Goal: Information Seeking & Learning: Understand process/instructions

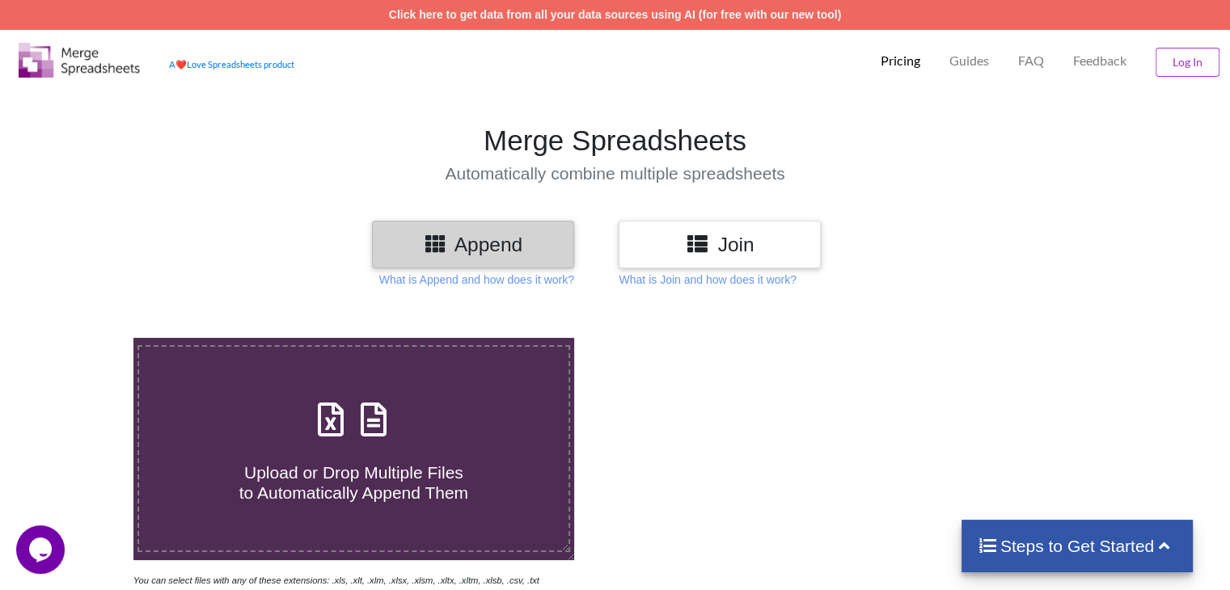
click at [891, 62] on p "Pricing" at bounding box center [900, 61] width 40 height 17
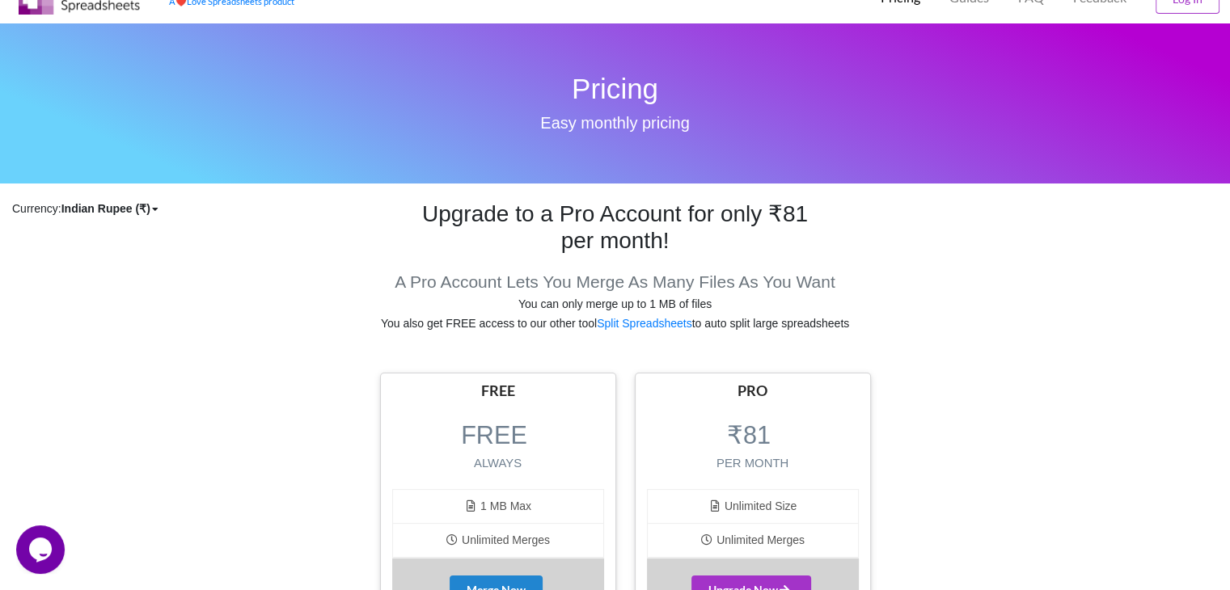
scroll to position [243, 0]
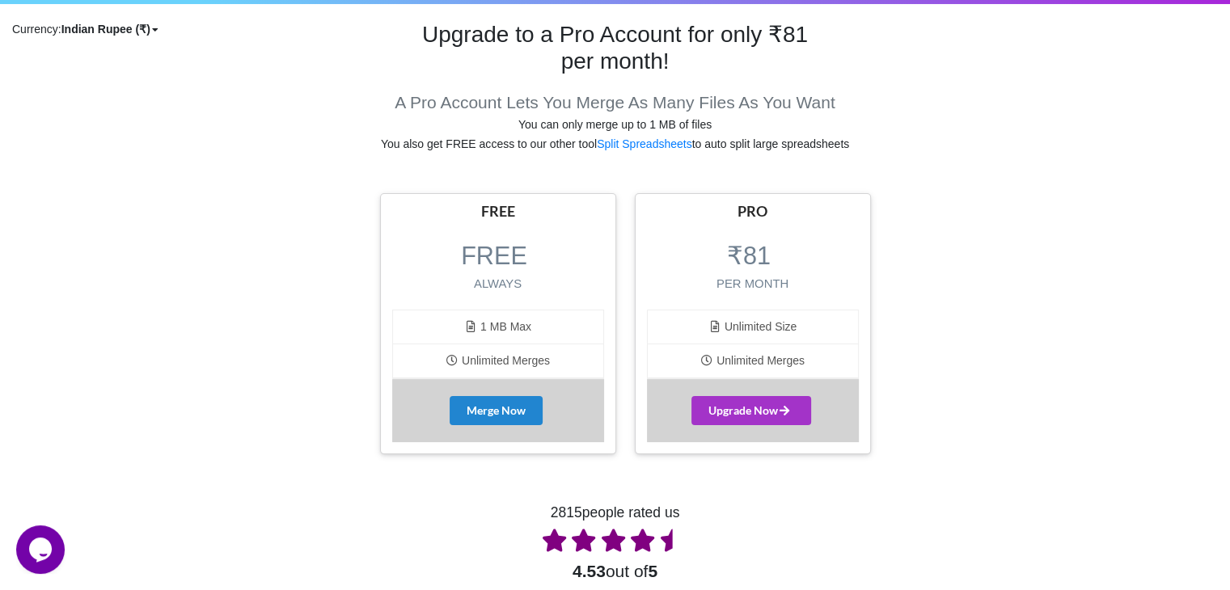
click at [527, 325] on span "1 MB Max" at bounding box center [497, 326] width 67 height 13
click at [527, 350] on li "Unlimited Merges" at bounding box center [498, 361] width 210 height 34
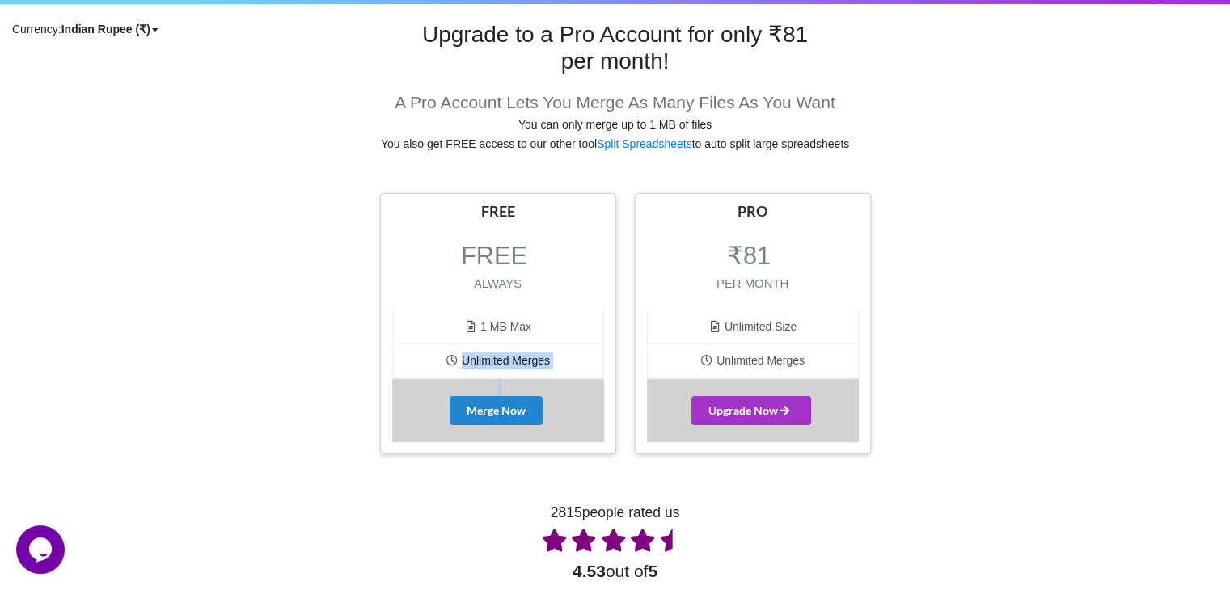
click at [527, 350] on li "Unlimited Merges" at bounding box center [498, 361] width 210 height 34
click at [579, 353] on li "Unlimited Merges" at bounding box center [498, 361] width 210 height 34
click at [705, 317] on li "Unlimited Size" at bounding box center [753, 327] width 210 height 34
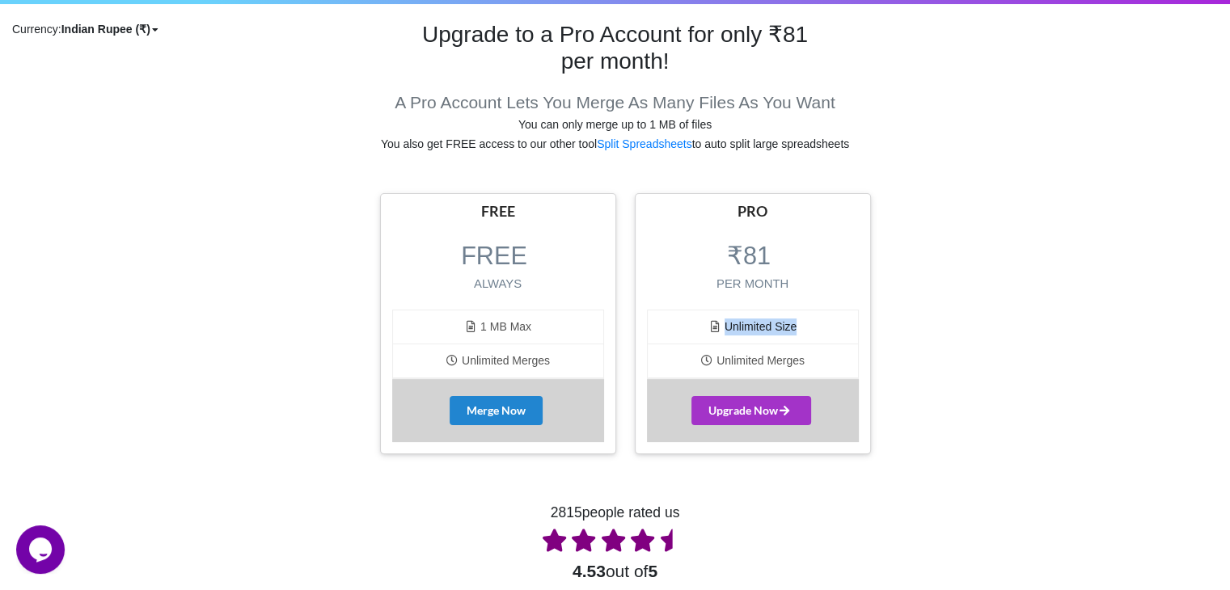
click at [765, 360] on span "Unlimited Merges" at bounding box center [752, 360] width 104 height 13
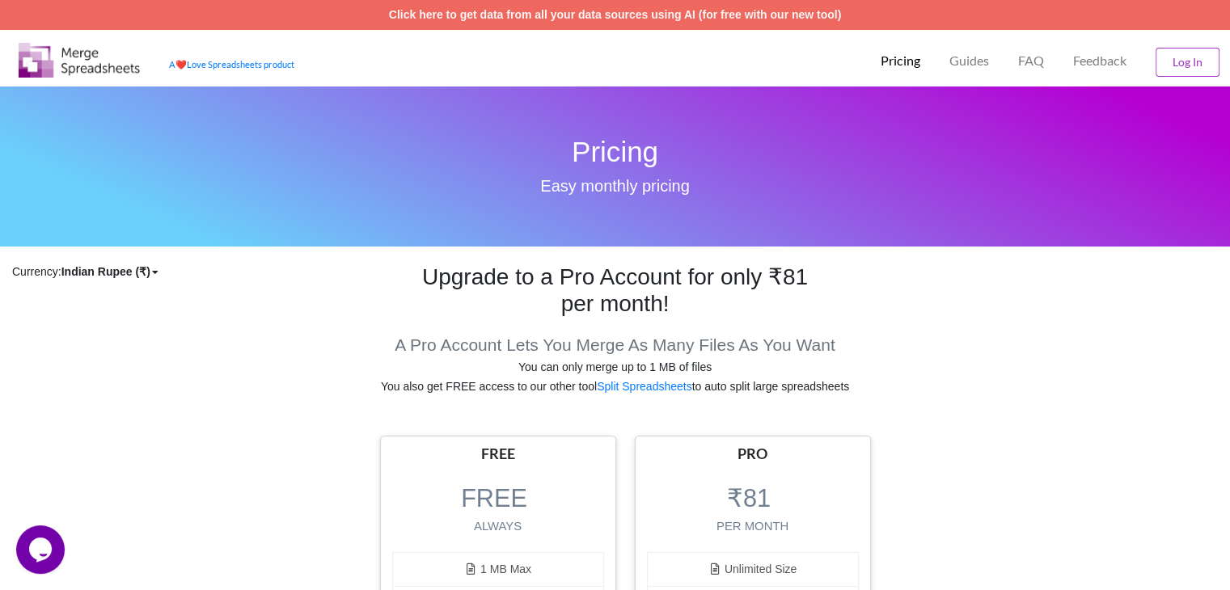
scroll to position [323, 0]
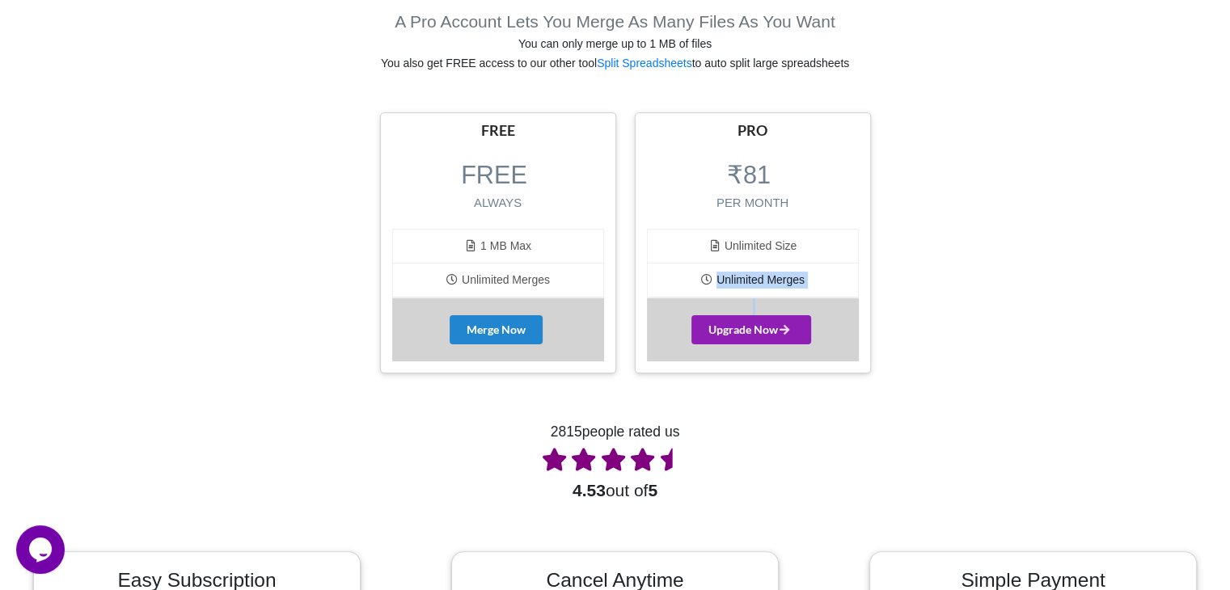
click at [764, 323] on span "Upgrade Now" at bounding box center [751, 330] width 86 height 14
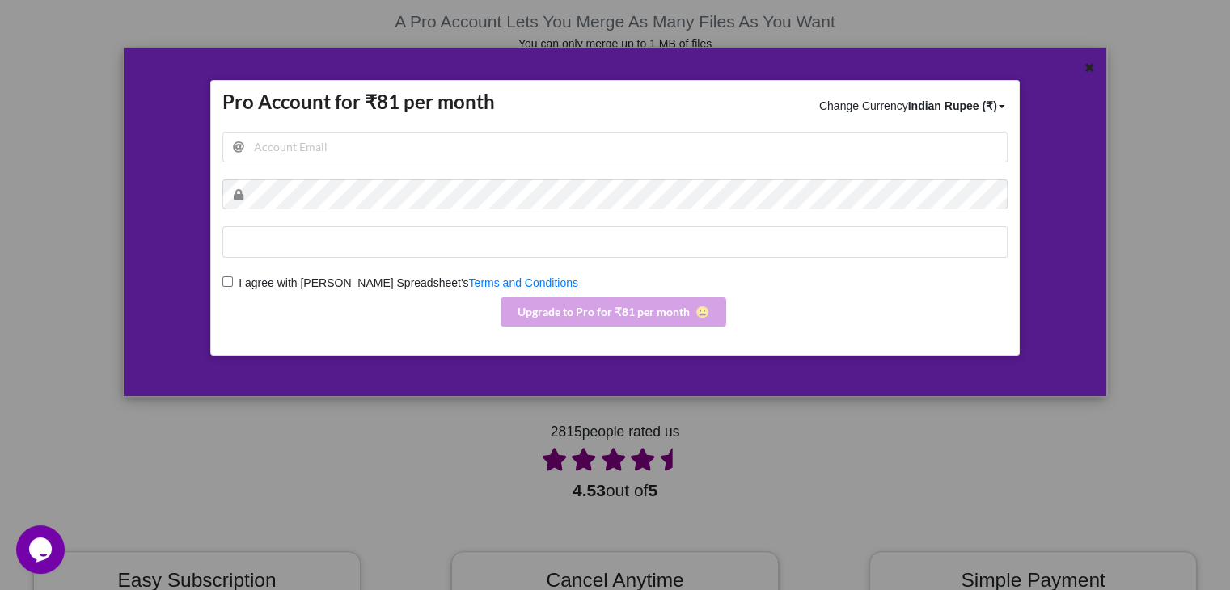
click at [921, 108] on div "Indian Rupee (₹)" at bounding box center [952, 106] width 89 height 16
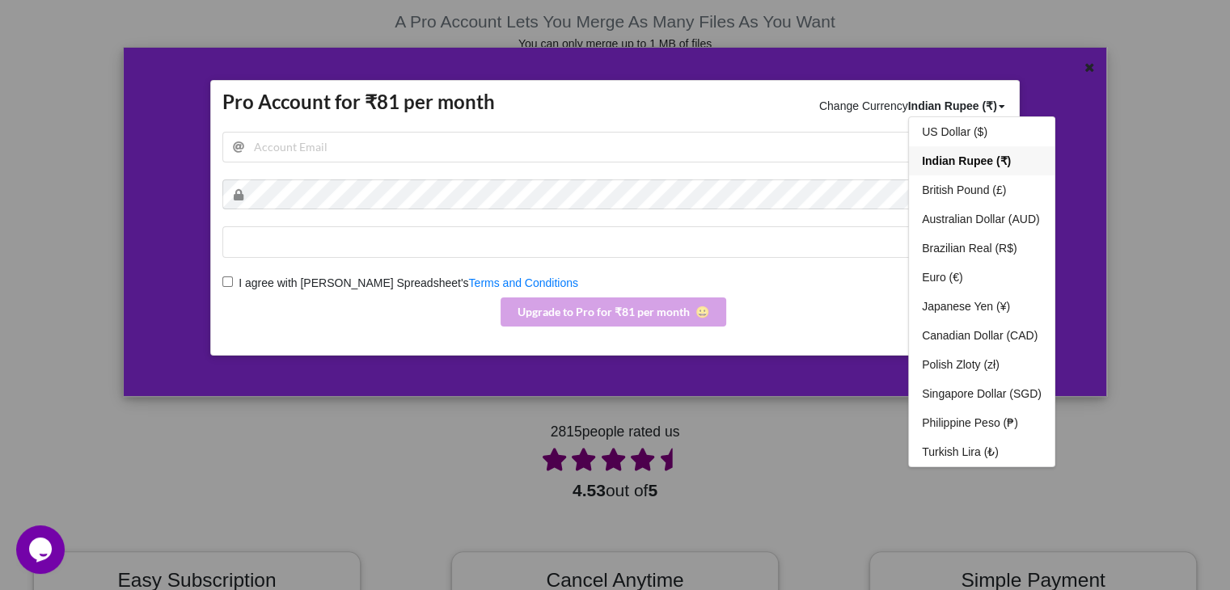
click at [921, 108] on div "Indian Rupee (₹)" at bounding box center [952, 106] width 89 height 16
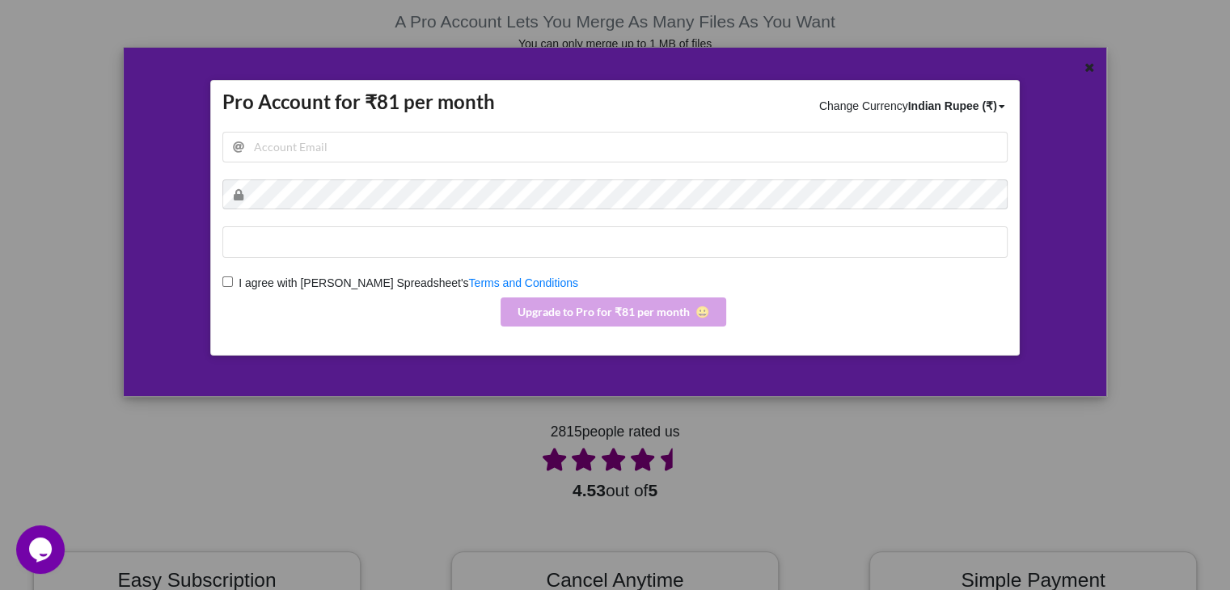
click at [365, 110] on h2 "Pro Account for ₹81 per month" at bounding box center [450, 102] width 456 height 25
click at [555, 117] on div "Pro Account for ₹81 per month Change Currency Indian Rupee (₹) US Dollar ($) In…" at bounding box center [614, 218] width 809 height 276
click at [1174, 342] on div "Pro Account for ₹81 per month Change Currency Indian Rupee (₹) US Dollar ($) In…" at bounding box center [615, 295] width 1230 height 590
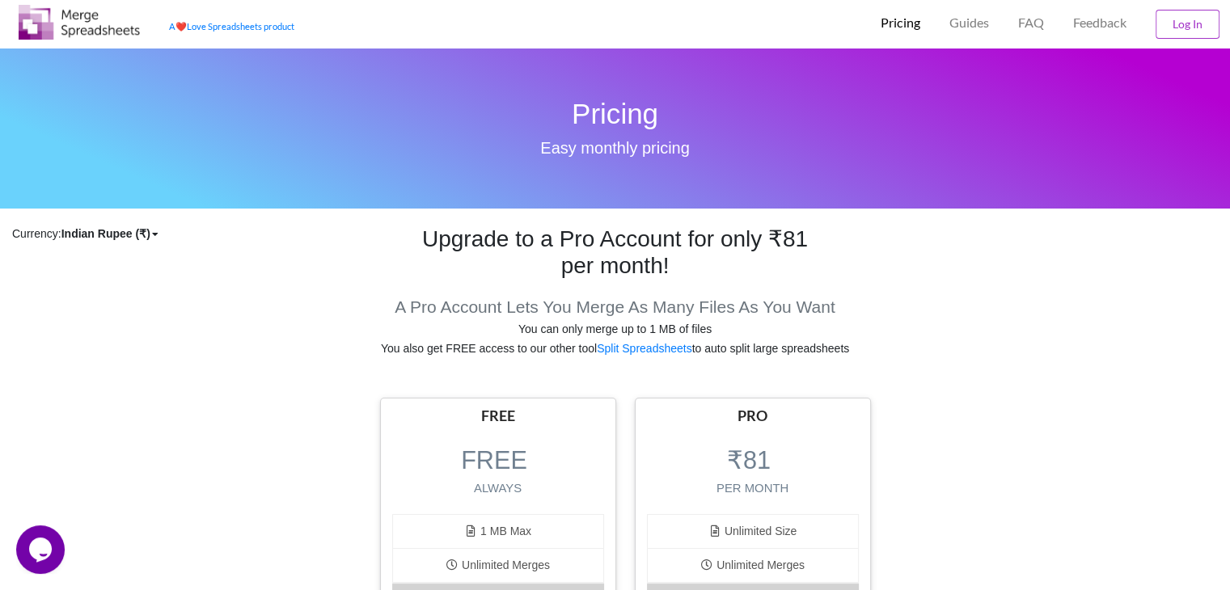
scroll to position [0, 0]
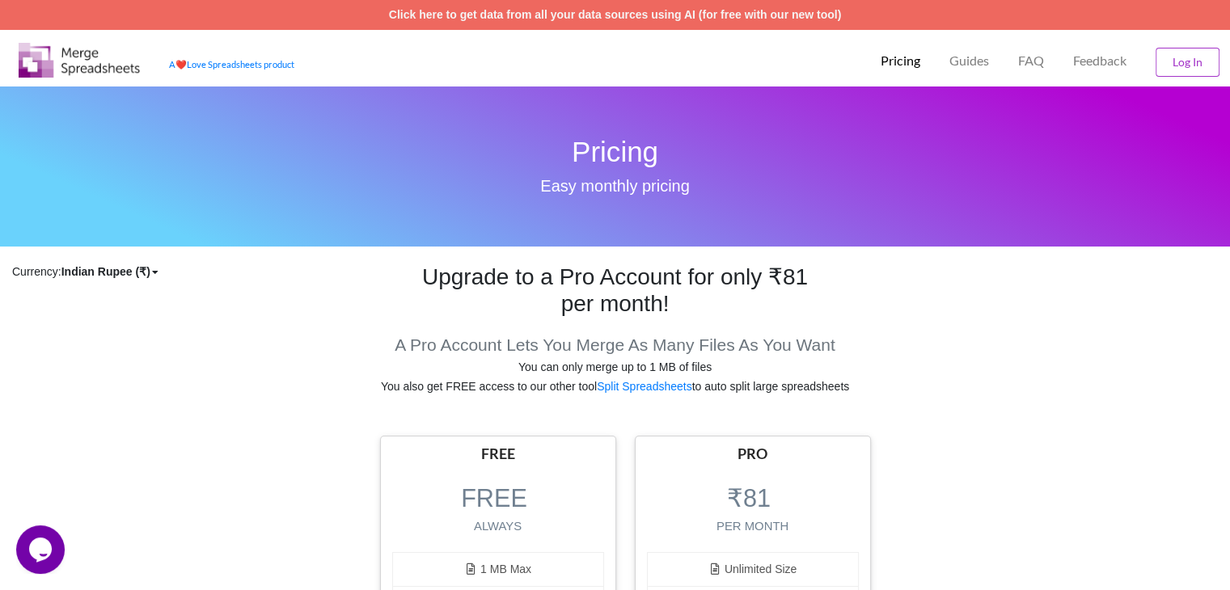
click at [74, 74] on img at bounding box center [79, 60] width 121 height 35
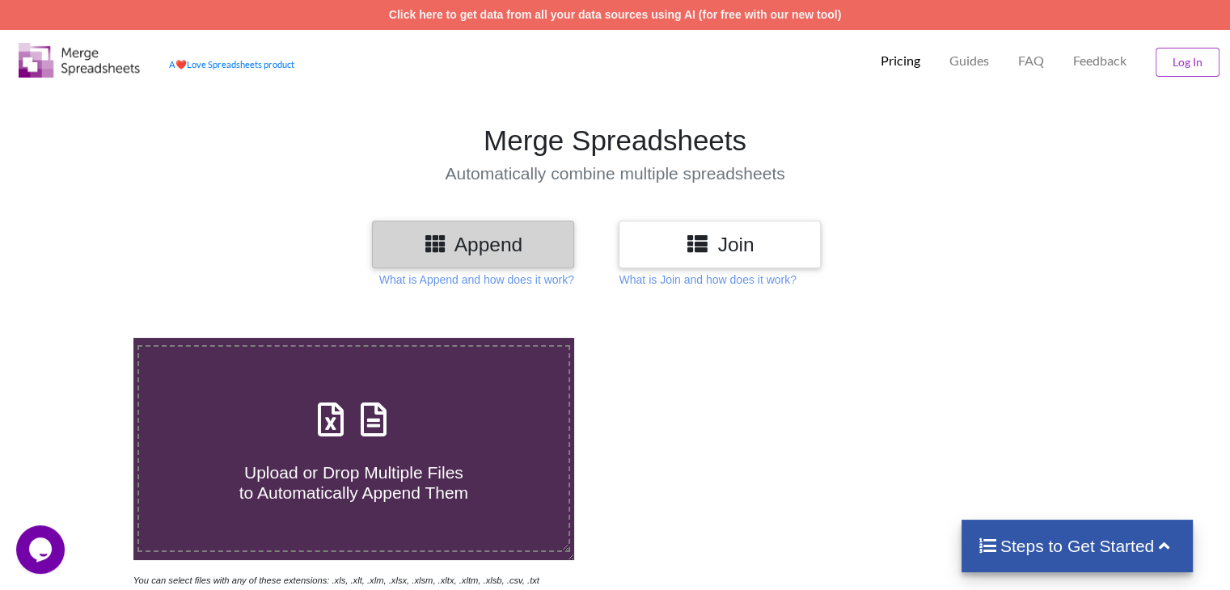
click at [958, 53] on p "Guides" at bounding box center [969, 61] width 40 height 17
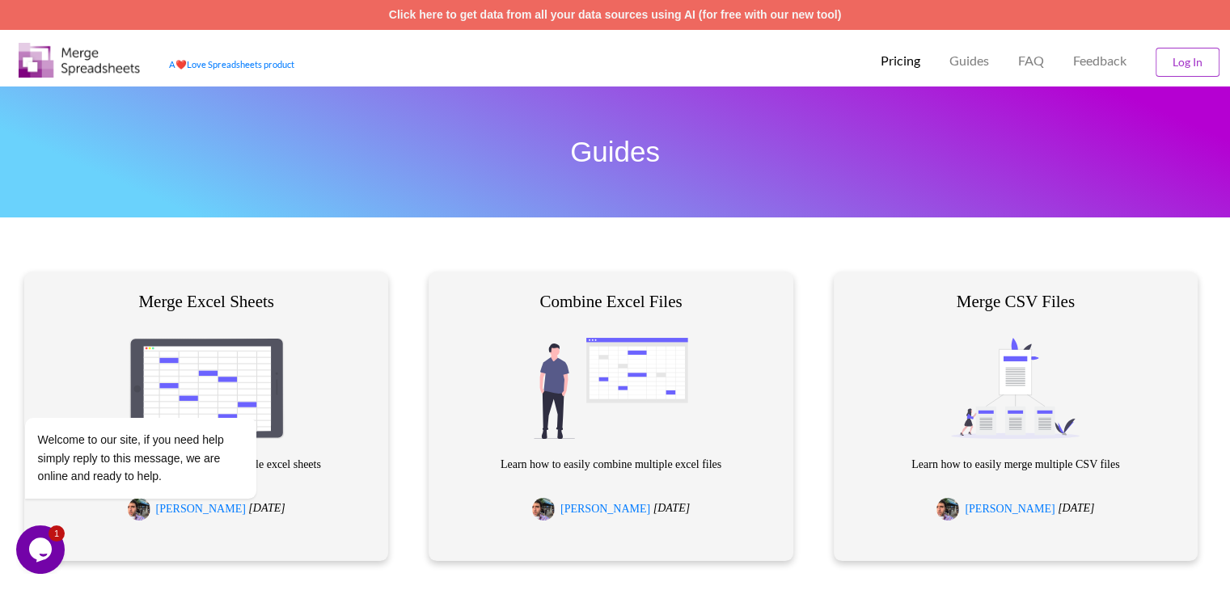
click at [1033, 64] on p "FAQ" at bounding box center [1031, 61] width 26 height 17
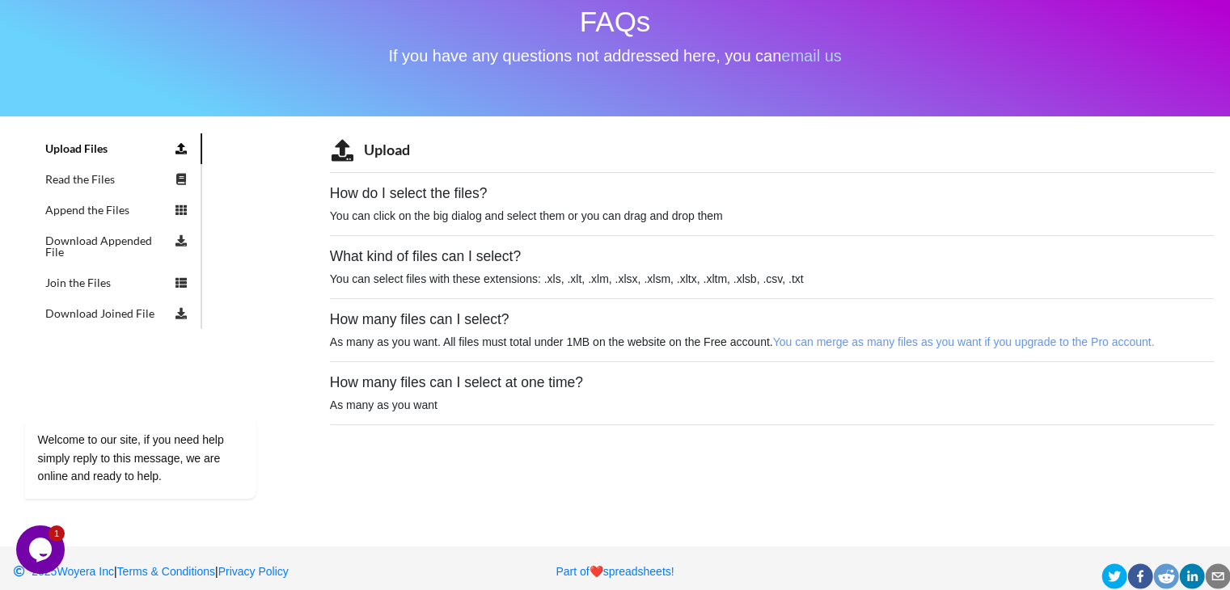
scroll to position [146, 0]
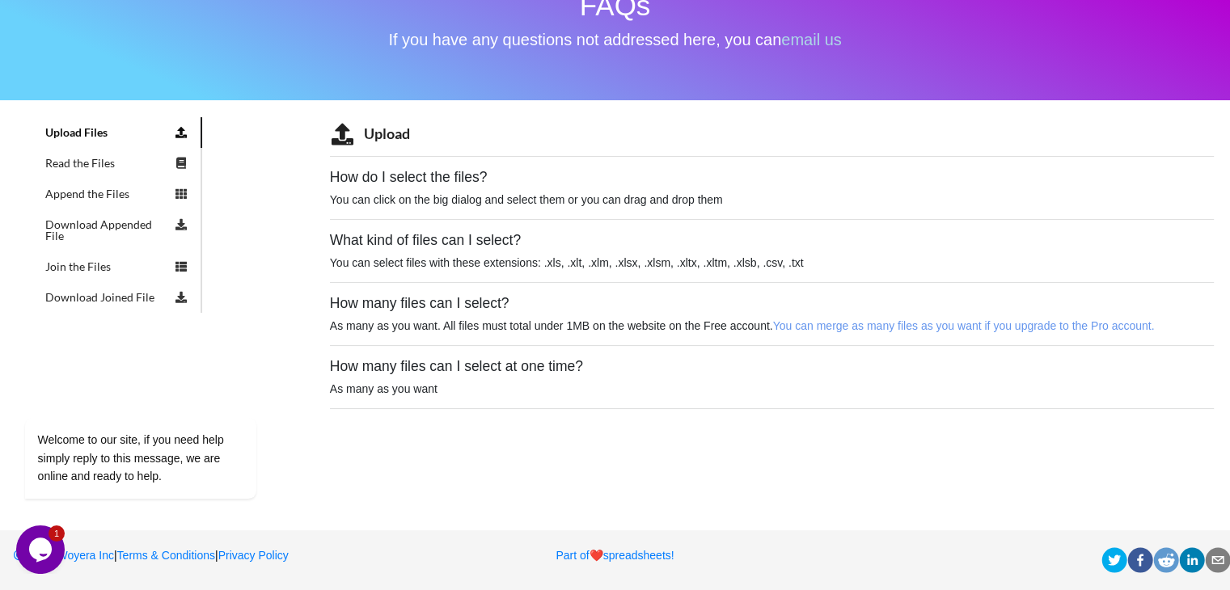
click at [95, 155] on link "Read the Files" at bounding box center [117, 163] width 170 height 31
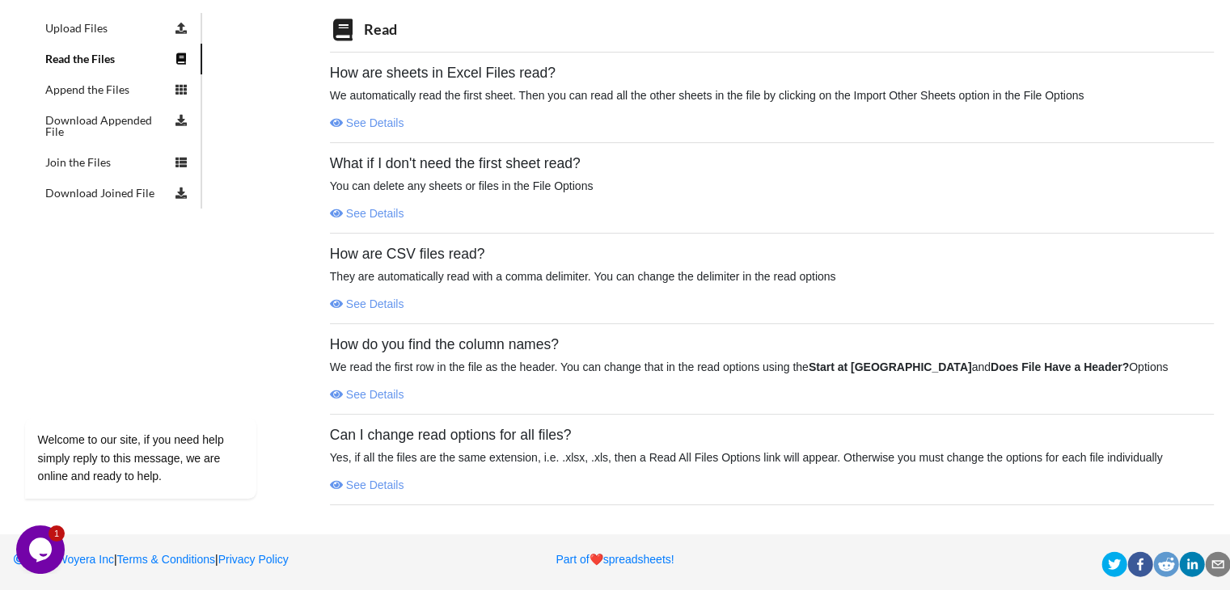
scroll to position [253, 0]
click at [501, 191] on div "What if I don't need the first sheet read? You can delete any sheets or files i…" at bounding box center [772, 192] width 884 height 79
click at [504, 184] on p "You can delete any sheets or files in the File Options" at bounding box center [772, 183] width 884 height 16
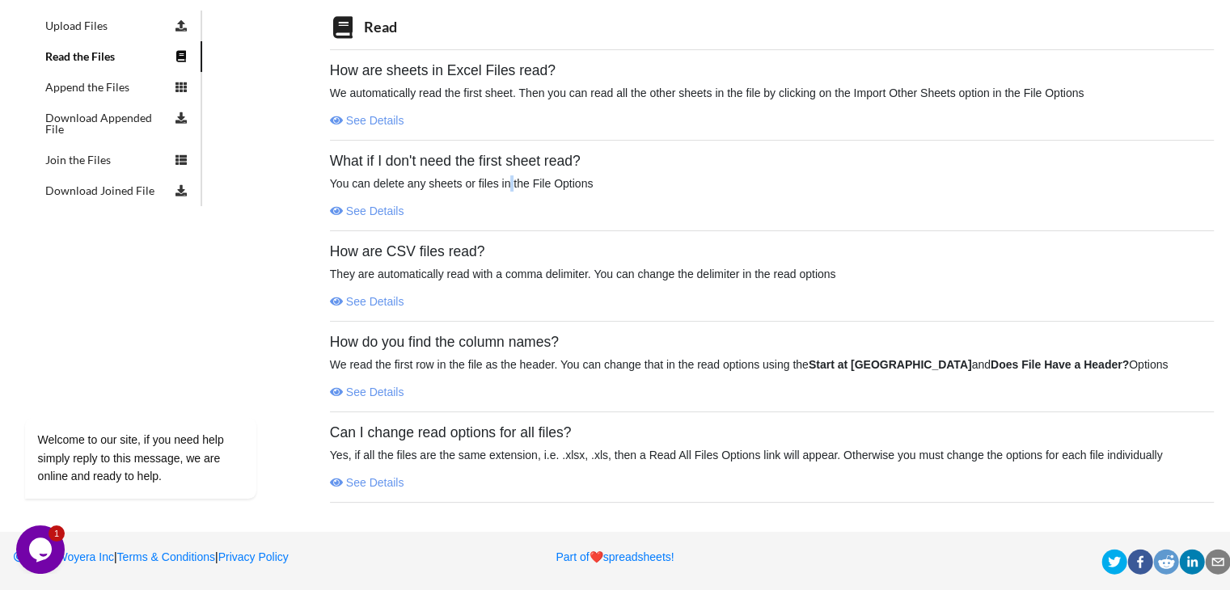
click at [504, 184] on p "You can delete any sheets or files in the File Options" at bounding box center [772, 183] width 884 height 16
click at [576, 231] on div "Read How are sheets in Excel Files read? We automatically read the first sheet.…" at bounding box center [772, 257] width 884 height 493
click at [285, 558] on link "Privacy Policy" at bounding box center [253, 557] width 70 height 13
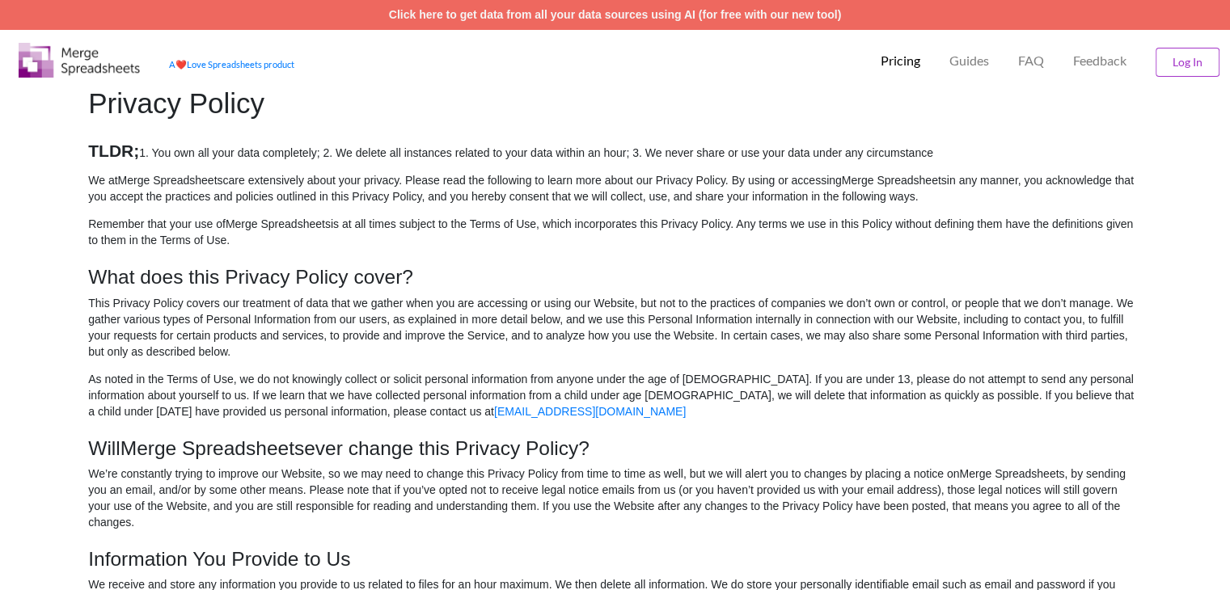
scroll to position [81, 0]
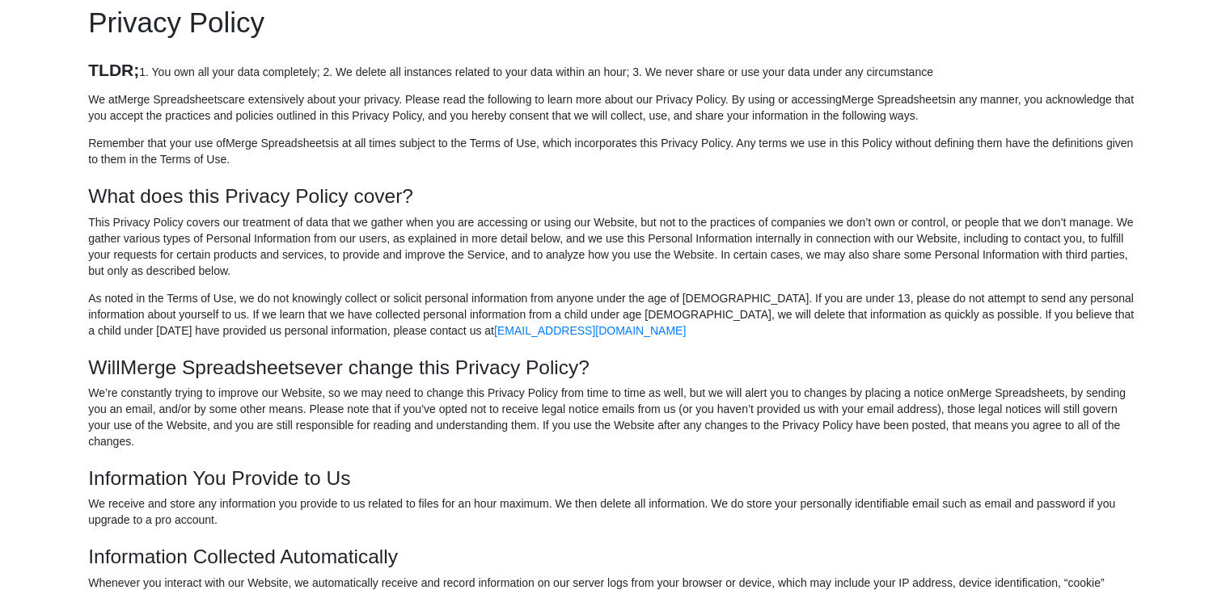
click at [377, 120] on p "We at Merge Spreadsheets care extensively about your privacy. Please read the f…" at bounding box center [614, 107] width 1053 height 32
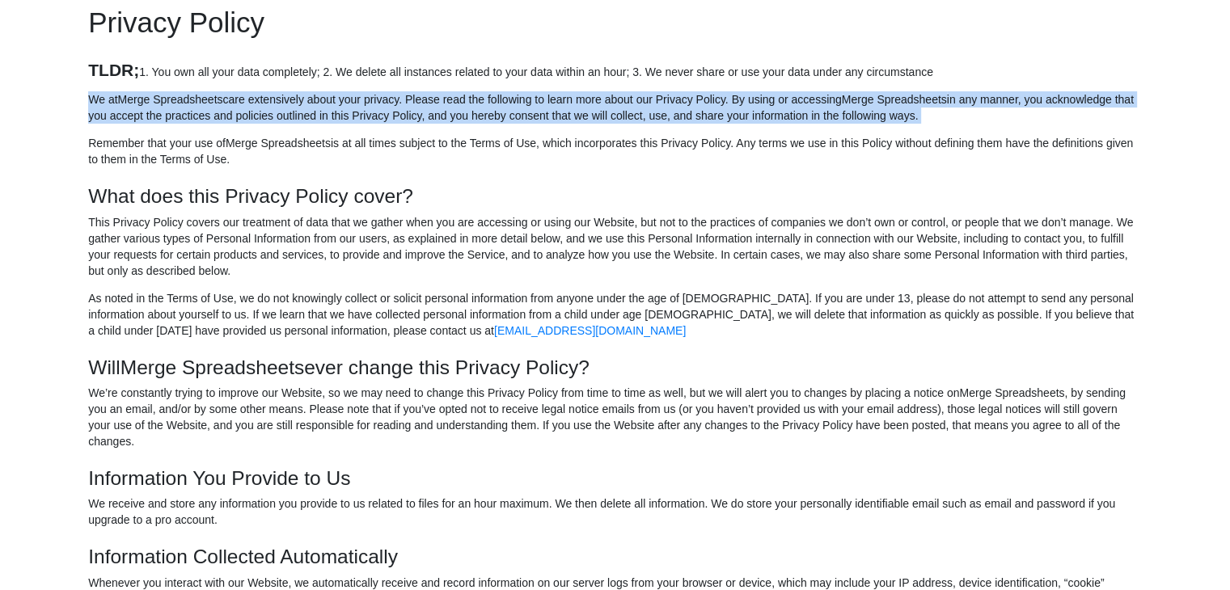
click at [377, 120] on p "We at Merge Spreadsheets care extensively about your privacy. Please read the f…" at bounding box center [614, 107] width 1053 height 32
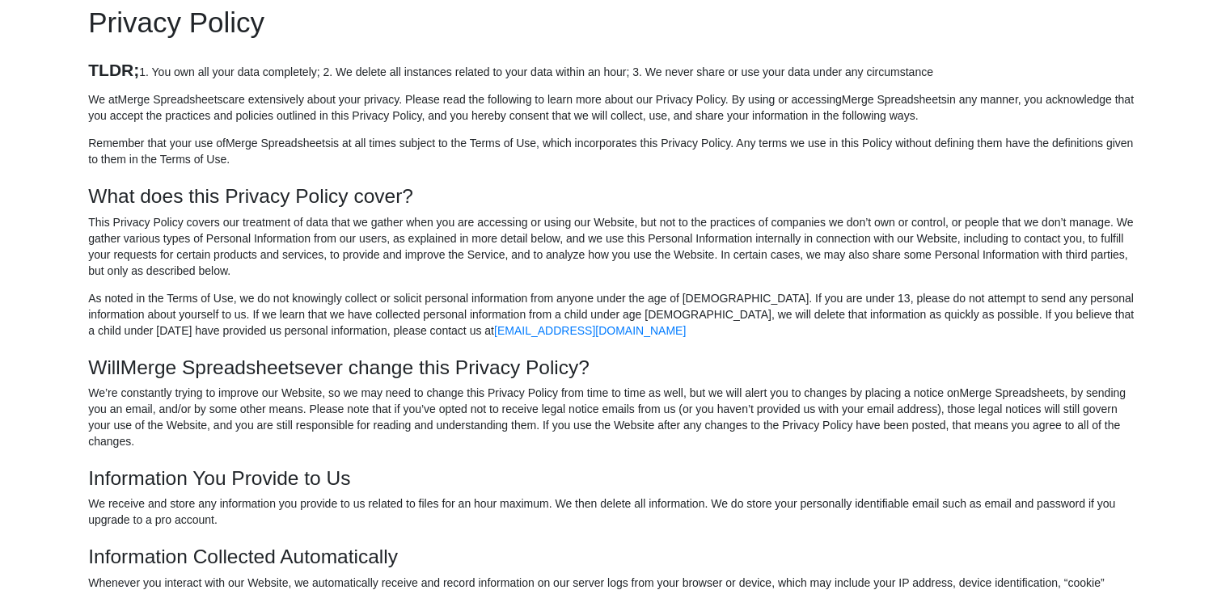
click at [404, 178] on div "Privacy Policy TLDR; 1. You own all your data completely; 2. We delete all inst…" at bounding box center [614, 497] width 1045 height 982
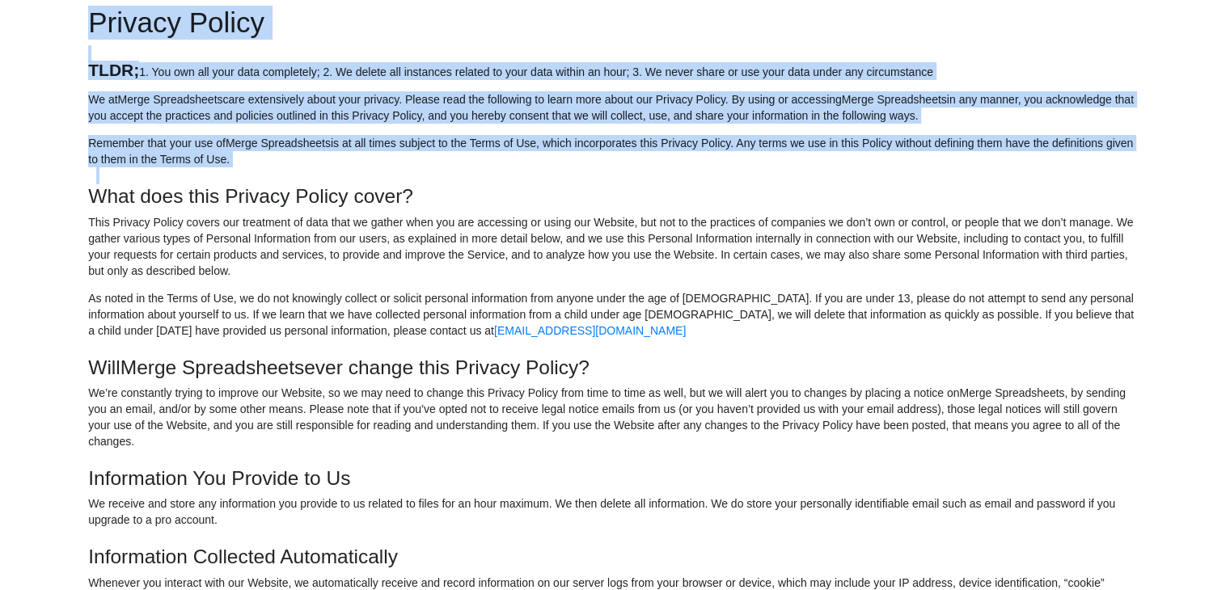
click at [404, 178] on div "Privacy Policy TLDR; 1. You own all your data completely; 2. We delete all inst…" at bounding box center [614, 497] width 1045 height 982
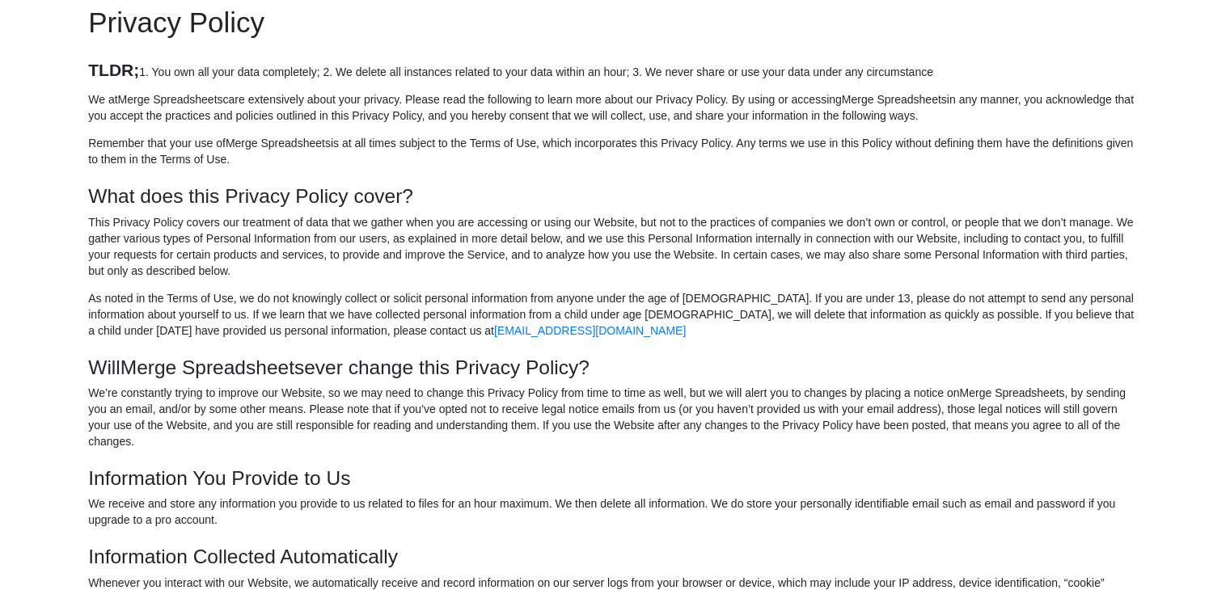
click at [431, 247] on p "This Privacy Policy covers our treatment of data that we gather when you are ac…" at bounding box center [614, 246] width 1053 height 65
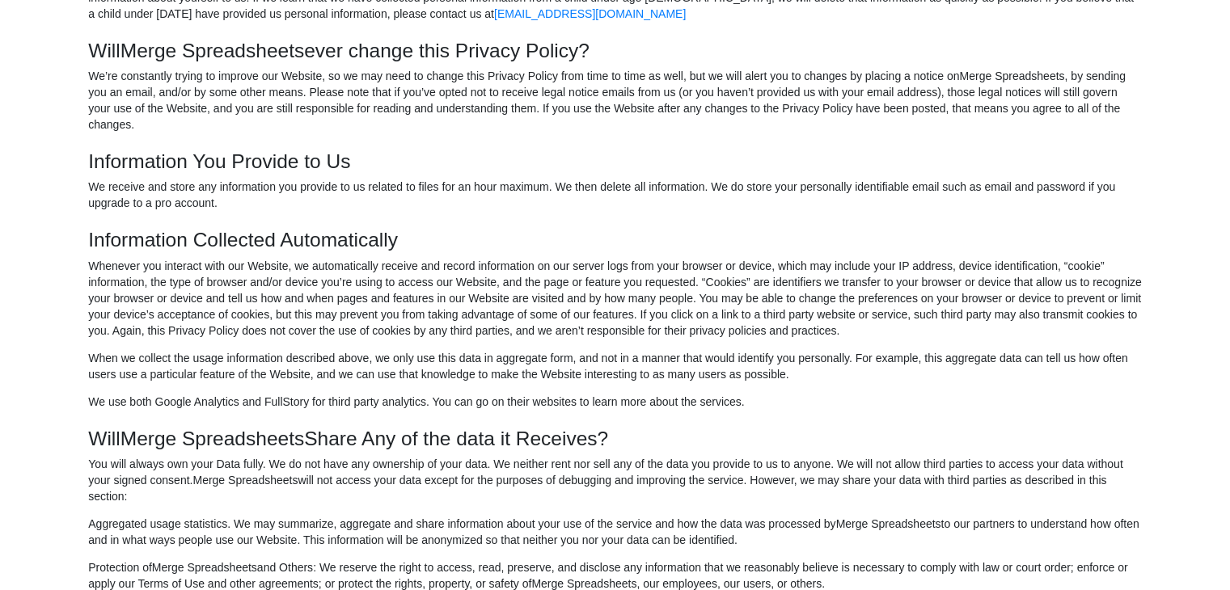
scroll to position [404, 0]
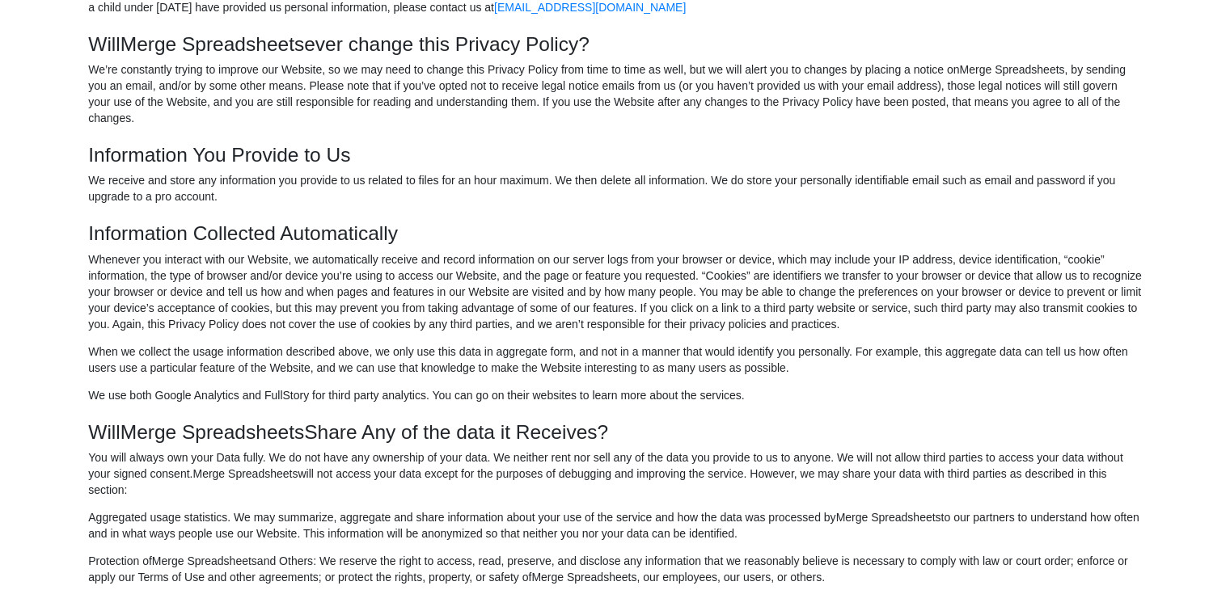
click at [280, 90] on p "We’re constantly trying to improve our Website, so we may need to change this P…" at bounding box center [614, 93] width 1053 height 65
click at [281, 90] on p "We’re constantly trying to improve our Website, so we may need to change this P…" at bounding box center [614, 93] width 1053 height 65
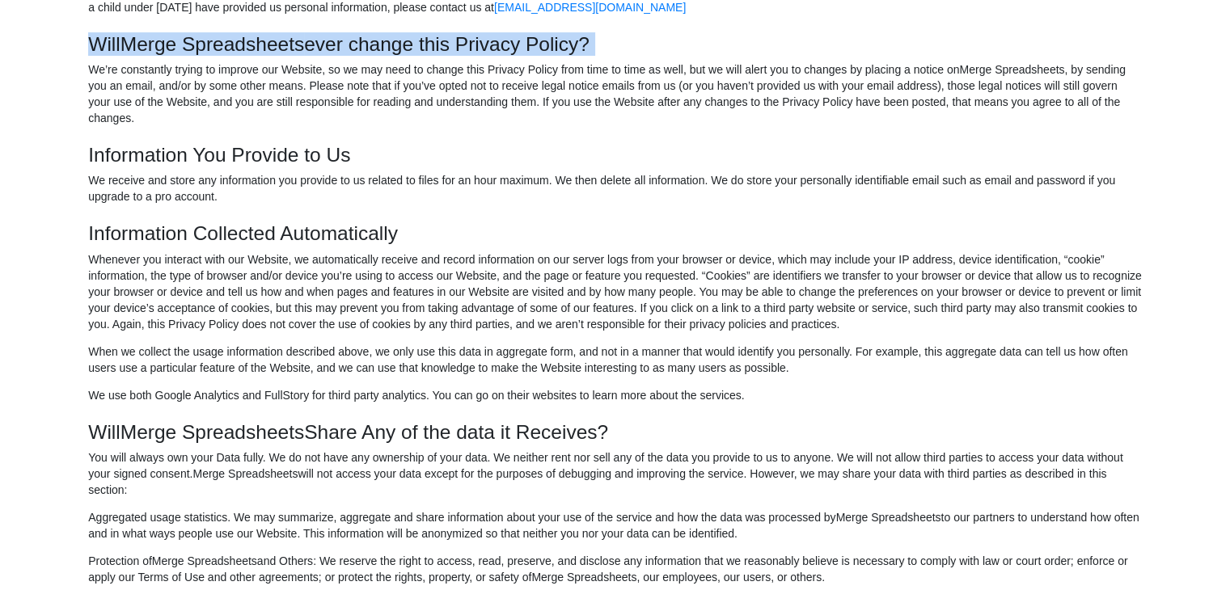
click at [281, 90] on p "We’re constantly trying to improve our Website, so we may need to change this P…" at bounding box center [614, 93] width 1053 height 65
click at [310, 121] on p "We’re constantly trying to improve our Website, so we may need to change this P…" at bounding box center [614, 93] width 1053 height 65
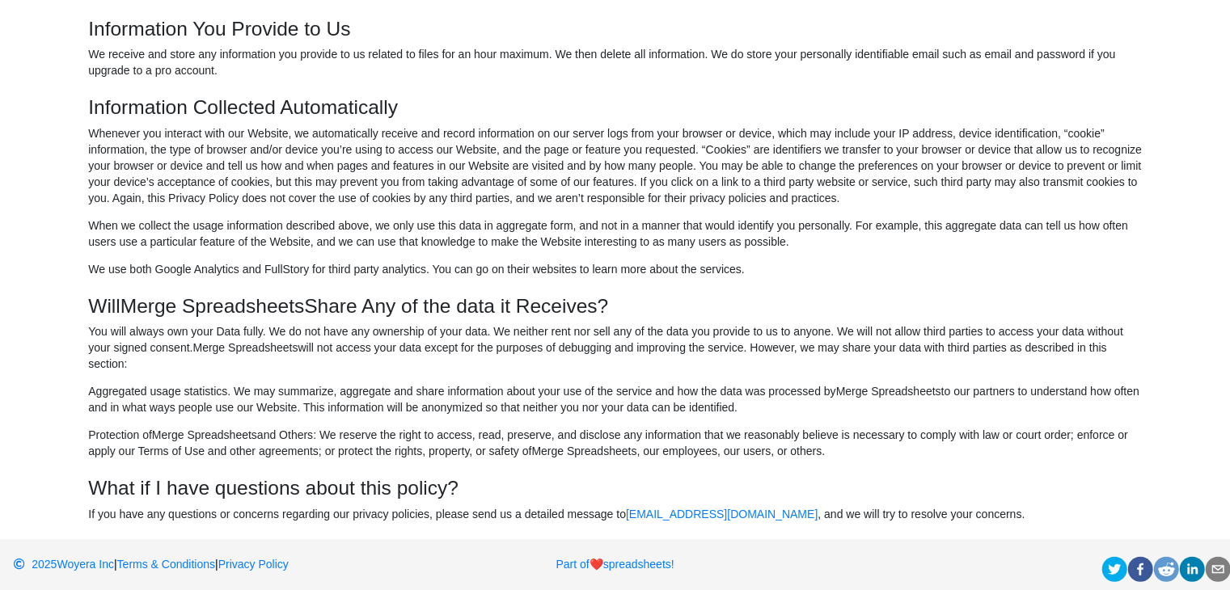
scroll to position [539, 0]
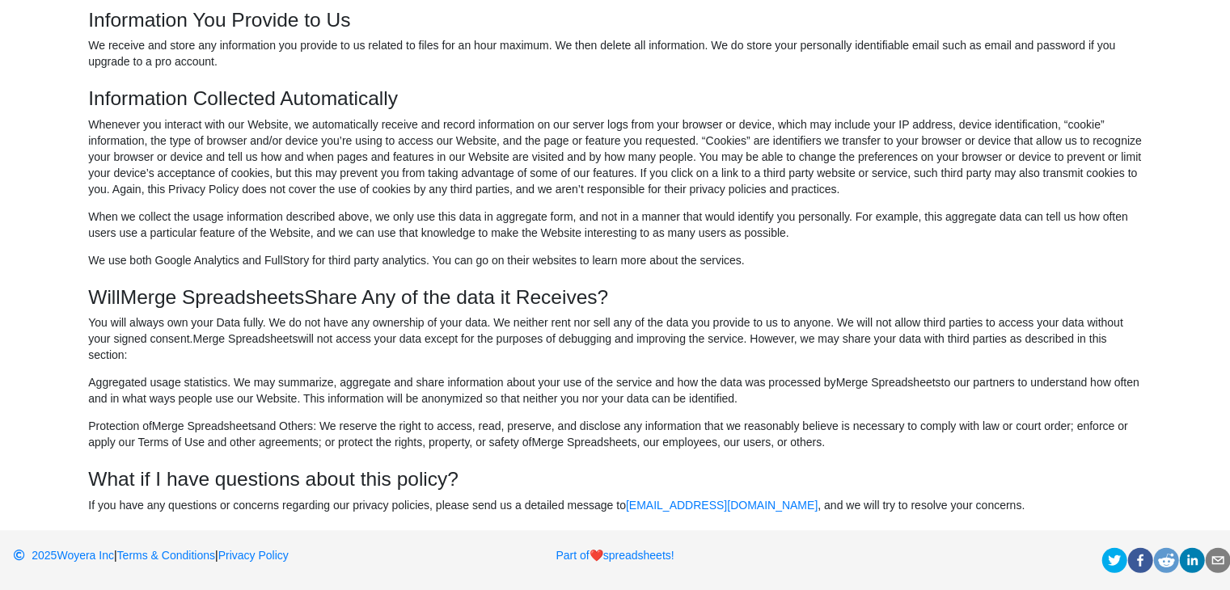
click at [244, 122] on p "Whenever you interact with our Website, we automatically receive and record inf…" at bounding box center [614, 156] width 1053 height 81
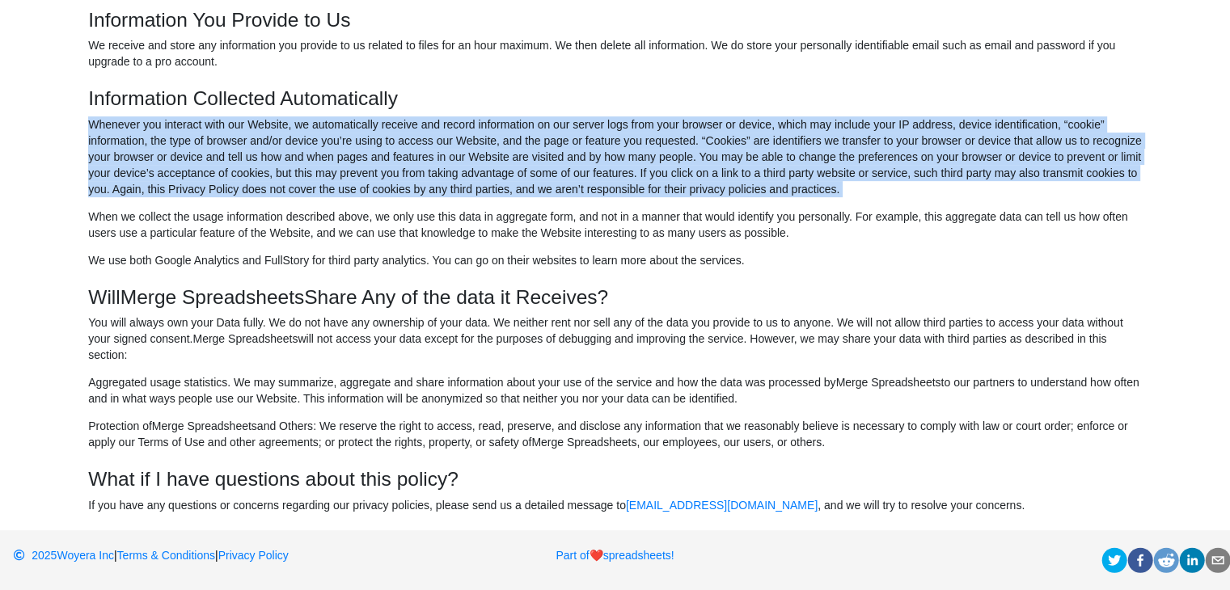
click at [244, 122] on p "Whenever you interact with our Website, we automatically receive and record inf…" at bounding box center [614, 156] width 1053 height 81
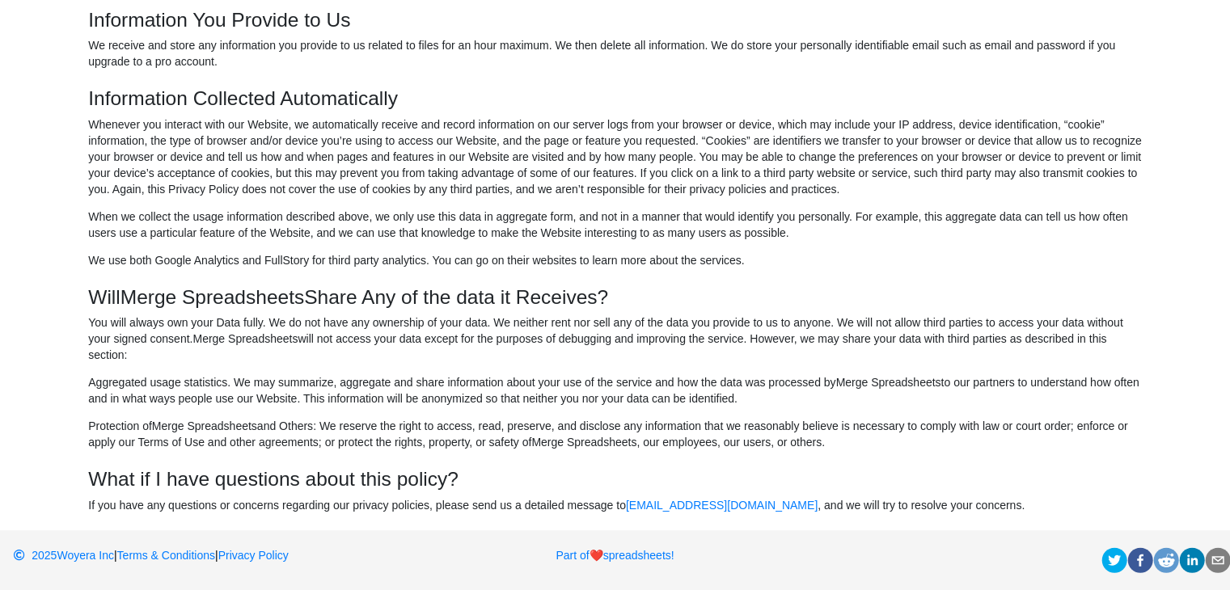
click at [308, 202] on div "Information Collected Automatically When we collect the usage information descr…" at bounding box center [614, 177] width 1061 height 181
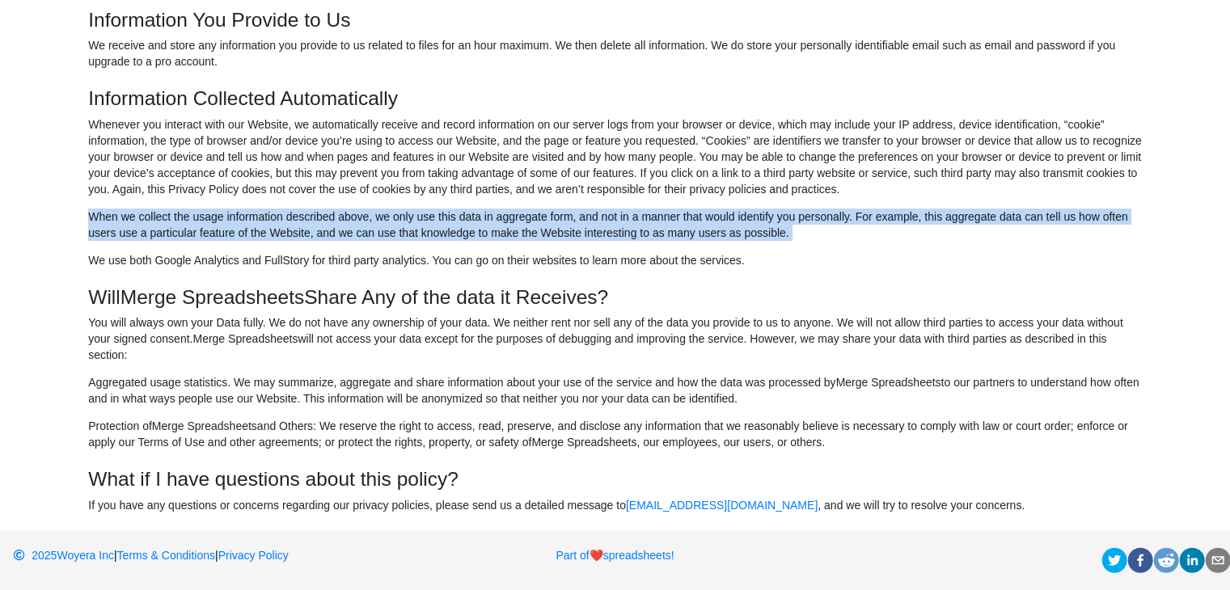
click at [308, 202] on div "Information Collected Automatically When we collect the usage information descr…" at bounding box center [614, 177] width 1061 height 181
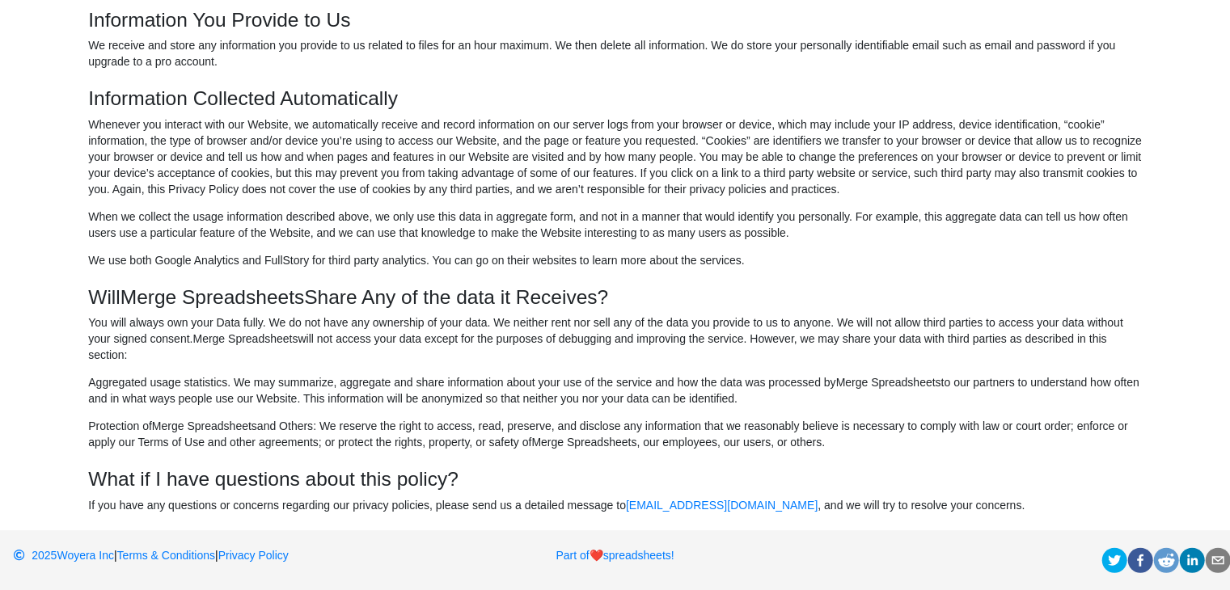
click at [314, 289] on h3 "Will Merge Spreadsheets Share Any of the data it Receives?" at bounding box center [614, 296] width 1053 height 23
click at [314, 290] on h3 "Will Merge Spreadsheets Share Any of the data it Receives?" at bounding box center [614, 296] width 1053 height 23
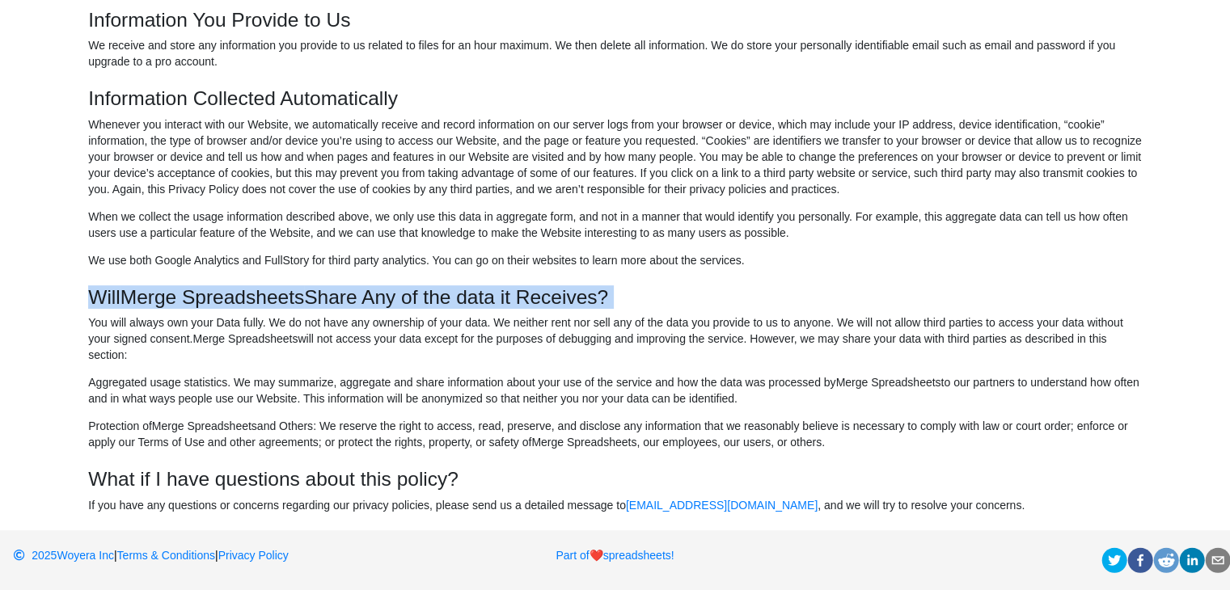
click at [314, 290] on h3 "Will Merge Spreadsheets Share Any of the data it Receives?" at bounding box center [614, 296] width 1053 height 23
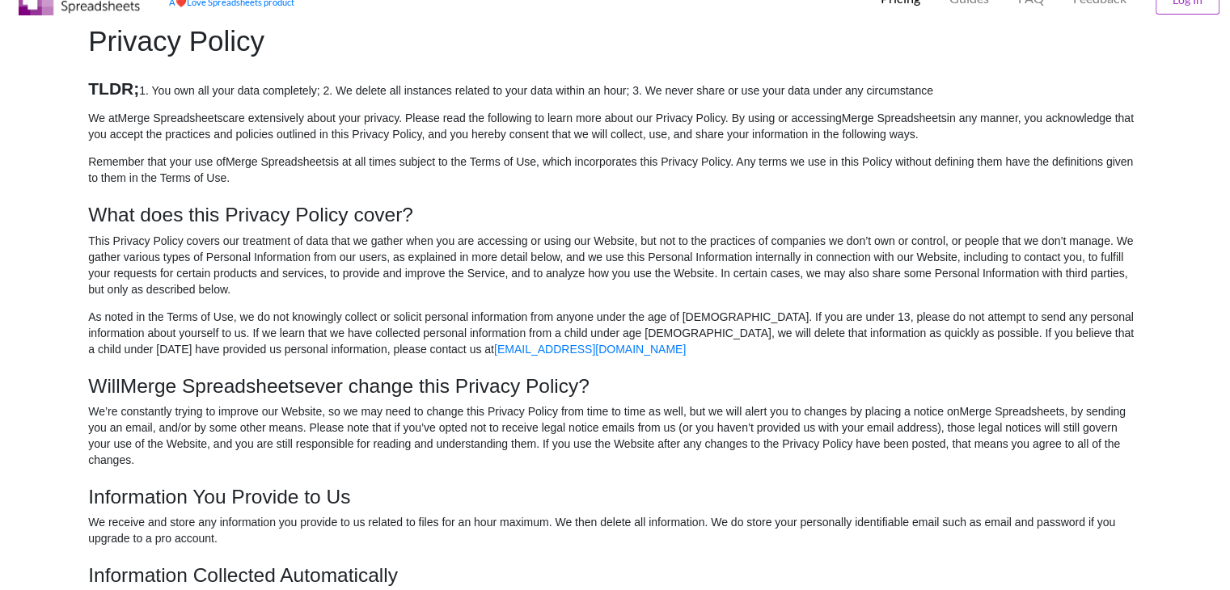
scroll to position [0, 0]
